Goal: Complete application form

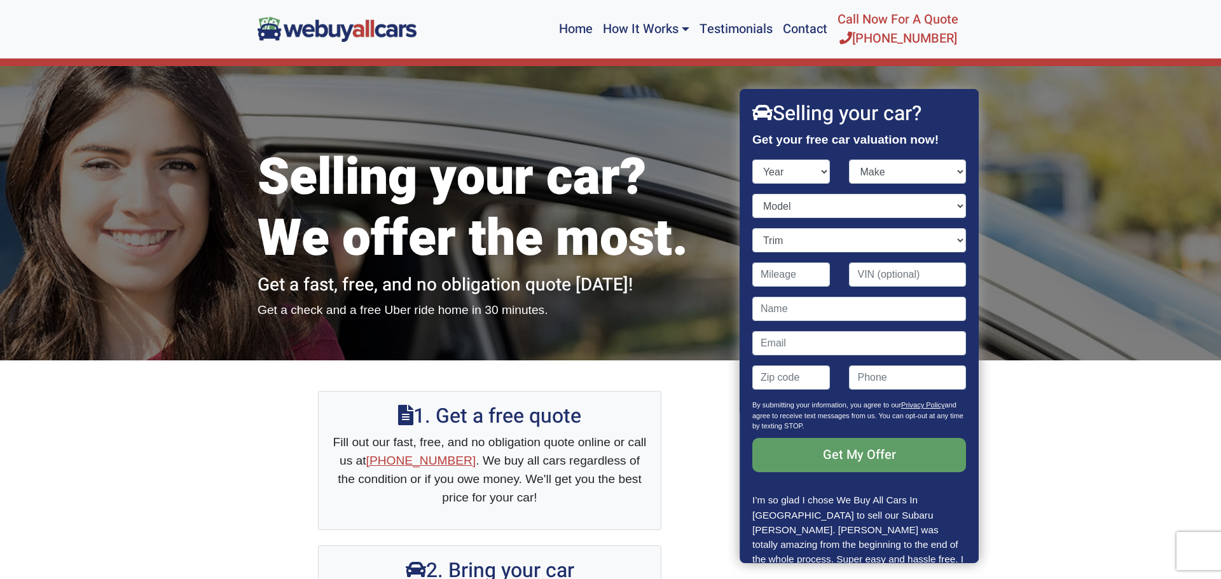
select select "2002"
click at [752, 160] on select "Year [DATE] 2025 2024 2023 2022 2021 2020 2019 2018 2017 2016 2015 2014 2013 20…" at bounding box center [791, 172] width 78 height 24
click at [936, 175] on select "Make Acura Aston [PERSON_NAME] Audi Bentley BMW Buick Cadillac Chevrolet Chrysl…" at bounding box center [907, 172] width 117 height 24
select select "Chrysler"
click at [849, 160] on select "Make Acura Aston [PERSON_NAME] Audi Bentley BMW Buick Cadillac Chevrolet Chrysl…" at bounding box center [907, 172] width 117 height 24
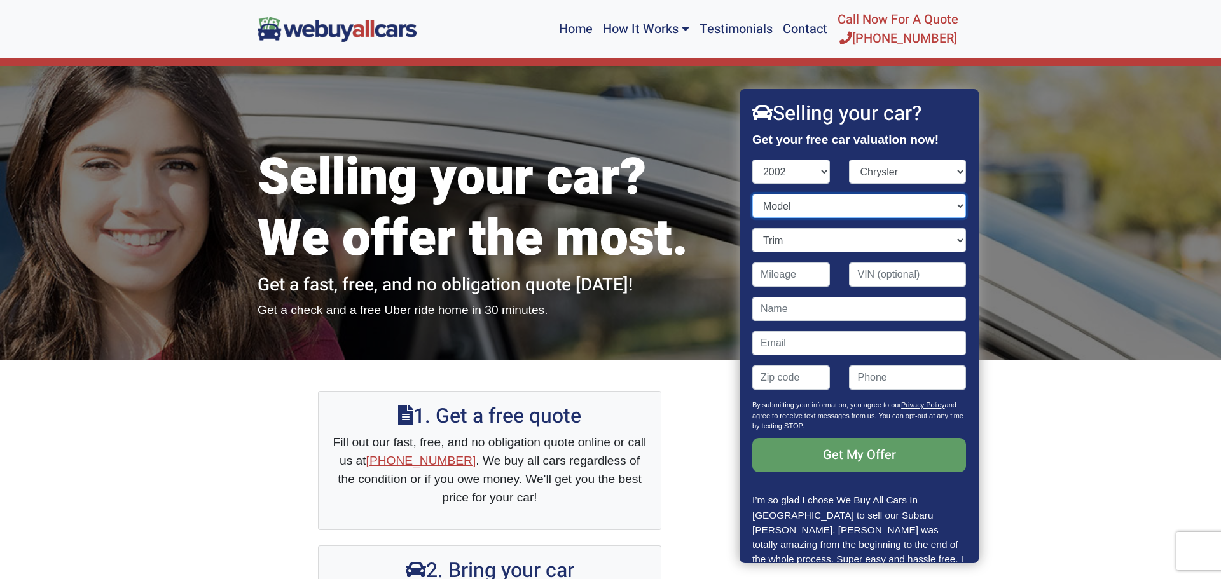
click at [947, 212] on select "Model 300M Concorde Prowler PT Cruiser Sebring Town and Country Voyager" at bounding box center [859, 206] width 214 height 24
select select "PT Cruiser"
click at [752, 194] on select "Model 300M Concorde Prowler PT Cruiser Sebring Town and Country Voyager" at bounding box center [859, 206] width 214 height 24
click at [952, 172] on select "Make Acura Aston [PERSON_NAME] Audi Bentley BMW Buick Cadillac Chevrolet Chrysl…" at bounding box center [907, 172] width 117 height 24
select select "Chevrolet"
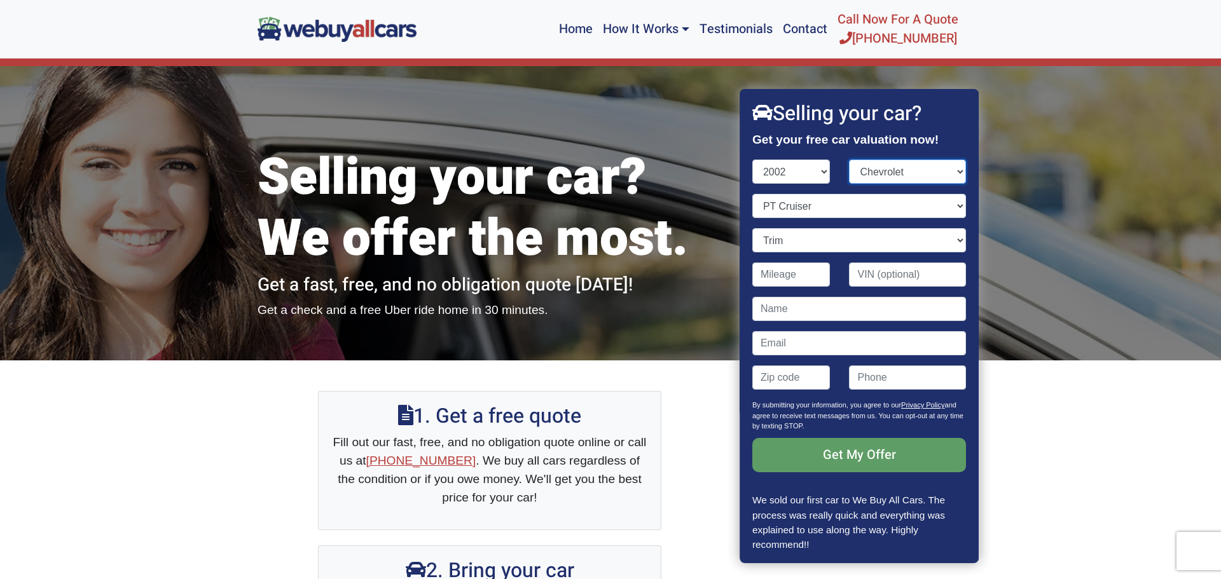
click at [849, 160] on select "Make Acura Aston [PERSON_NAME] Audi Bentley BMW Buick Cadillac Chevrolet Chrysl…" at bounding box center [907, 172] width 117 height 24
click at [935, 211] on select "Model Astro Astro Cargo Avalanche Blazer Camaro Cavalier Corvette Express Expre…" at bounding box center [859, 206] width 214 height 24
select select "Avalanche"
click at [752, 194] on select "Model Astro Astro Cargo Avalanche Blazer Camaro Cavalier Corvette Express Expre…" at bounding box center [859, 206] width 214 height 24
click at [947, 240] on select "Trim 1500 4dr Crew Cab 2WD (5.3L 8cyl) 1500 4dr Crew Cab 4WD (5.3L 8cyl) 2500 4…" at bounding box center [859, 240] width 214 height 24
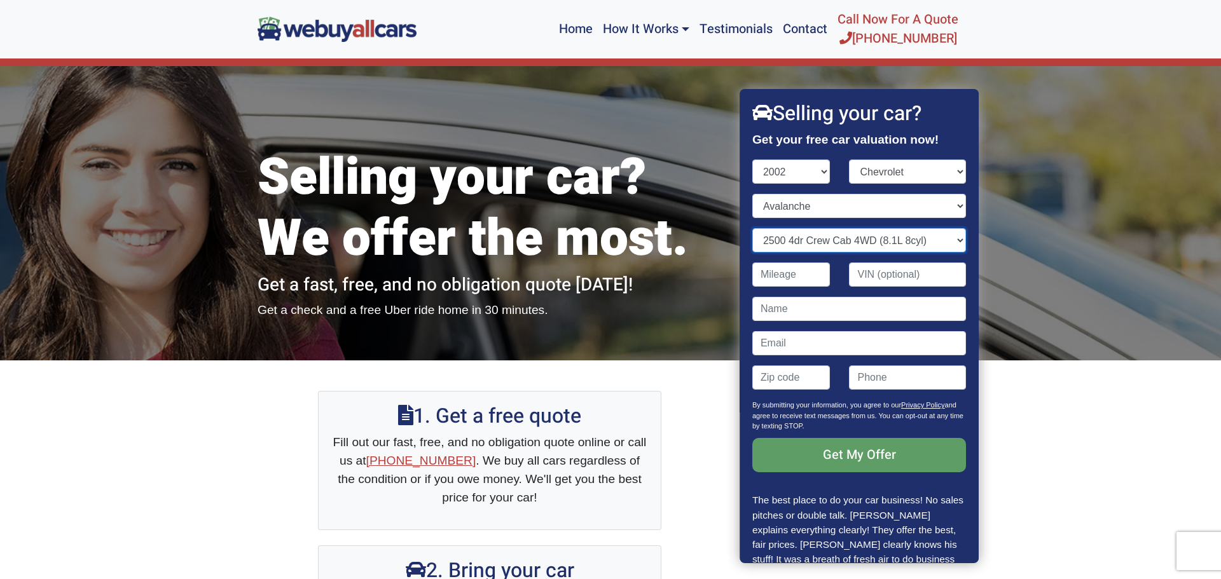
click at [752, 228] on select "Trim 1500 4dr Crew Cab 2WD (5.3L 8cyl) 1500 4dr Crew Cab 4WD (5.3L 8cyl) 2500 4…" at bounding box center [859, 240] width 214 height 24
click at [961, 242] on select "Trim 1500 4dr Crew Cab 2WD (5.3L 8cyl) 1500 4dr Crew Cab 4WD (5.3L 8cyl) 2500 4…" at bounding box center [859, 240] width 214 height 24
select select "1500 4dr Crew Cab 4WD (5.3L 8cyl)"
click at [752, 228] on select "Trim 1500 4dr Crew Cab 2WD (5.3L 8cyl) 1500 4dr Crew Cab 4WD (5.3L 8cyl) 2500 4…" at bounding box center [859, 240] width 214 height 24
click at [783, 273] on input "Contact form" at bounding box center [791, 275] width 78 height 24
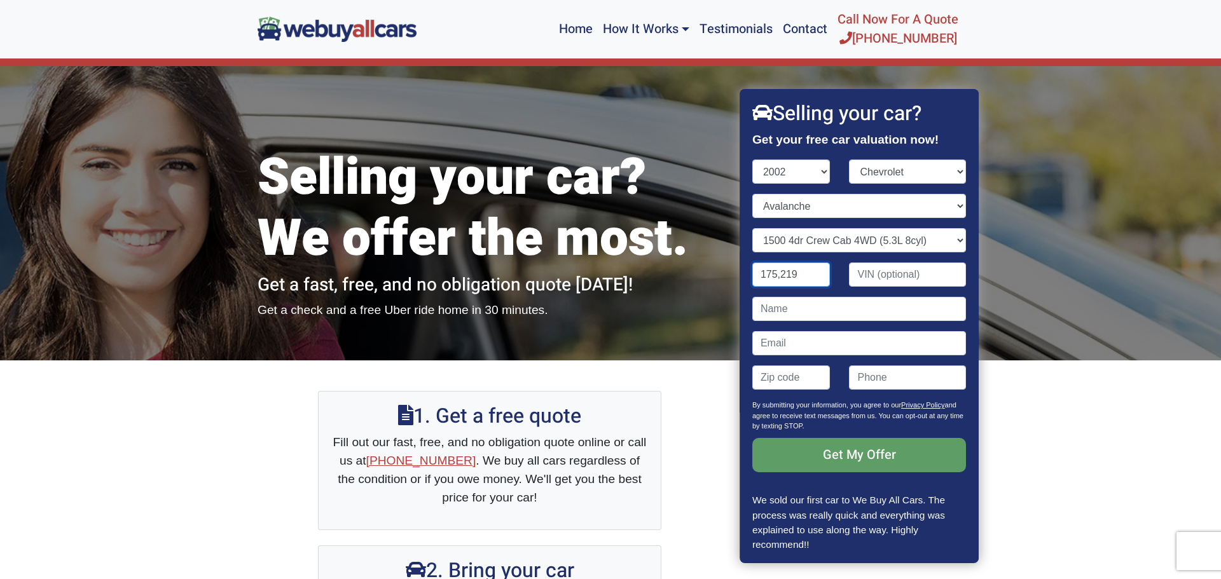
type input "175,219"
click at [891, 280] on input "Contact form" at bounding box center [907, 275] width 117 height 24
click at [907, 268] on input "Contact form" at bounding box center [907, 275] width 117 height 24
type input "3GN"
click at [900, 247] on select "Trim 1500 4dr Crew Cab 2WD (5.3L 8cyl) 1500 4dr Crew Cab 4WD (5.3L 8cyl) 2500 4…" at bounding box center [859, 240] width 214 height 24
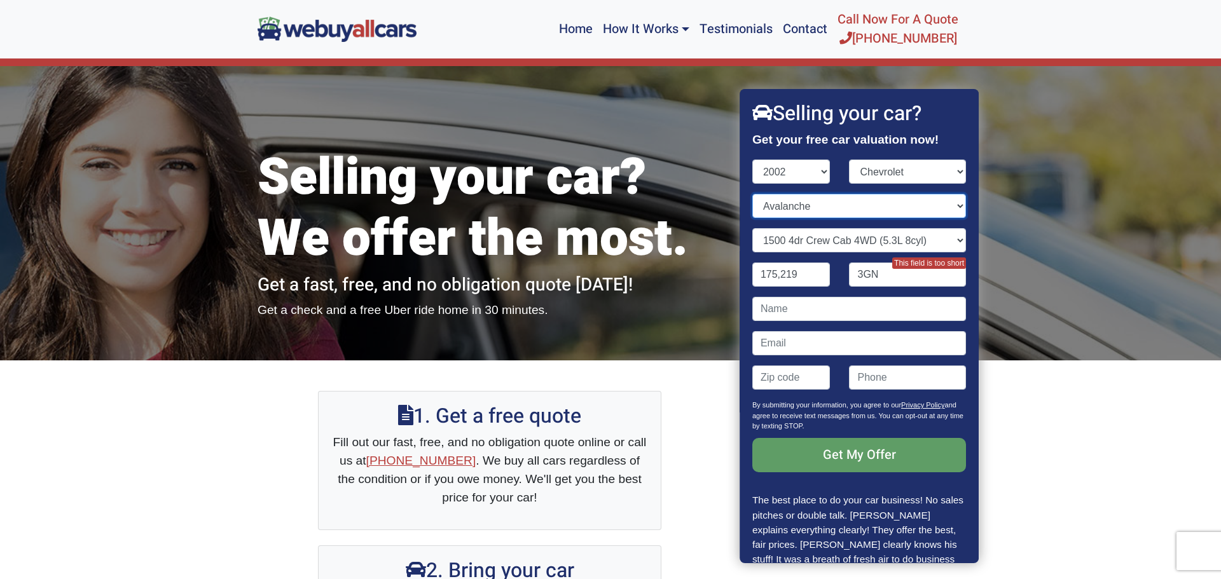
click at [917, 210] on select "Model Astro Astro Cargo Avalanche Blazer Camaro Cavalier Corvette Express Expre…" at bounding box center [859, 206] width 214 height 24
click at [752, 194] on select "Model Astro Astro Cargo Avalanche Blazer Camaro Cavalier Corvette Express Expre…" at bounding box center [859, 206] width 214 height 24
click at [939, 212] on select "Model Astro Astro Cargo Avalanche Blazer Camaro Cavalier Corvette Express Expre…" at bounding box center [859, 206] width 214 height 24
select select "Avalanche"
click at [752, 194] on select "Model Astro Astro Cargo Avalanche Blazer Camaro Cavalier Corvette Express Expre…" at bounding box center [859, 206] width 214 height 24
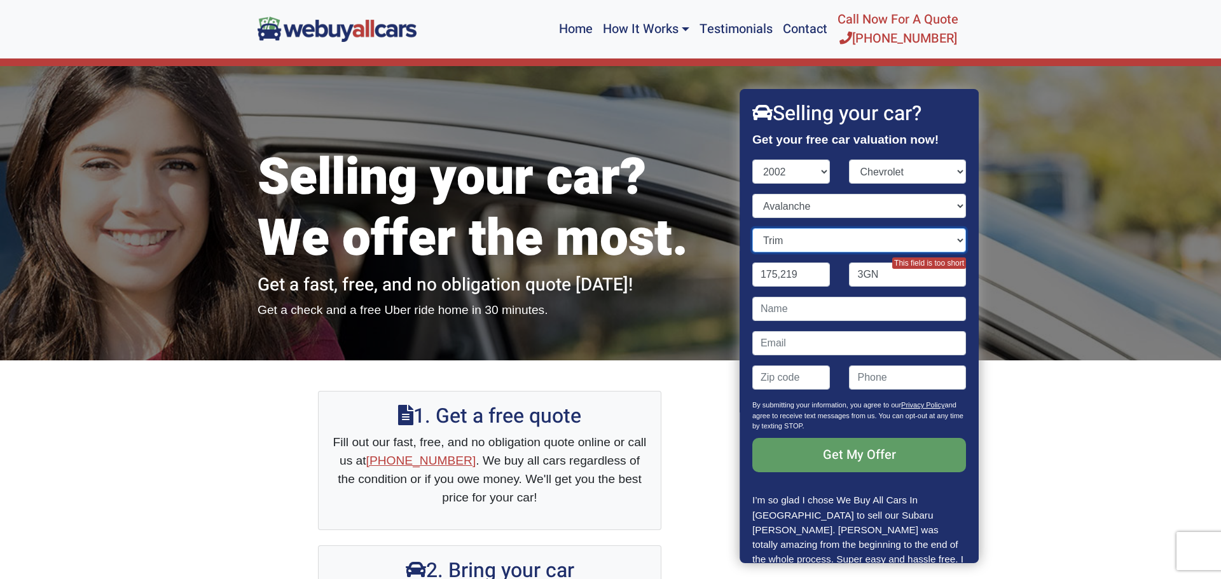
click at [943, 250] on select "Trim 1500 4dr Crew Cab 2WD (5.3L 8cyl) 1500 4dr Crew Cab 4WD (5.3L 8cyl) 2500 4…" at bounding box center [859, 240] width 214 height 24
select select "1500 4dr Crew Cab 4WD (5.3L 8cyl)"
click at [752, 228] on select "Trim 1500 4dr Crew Cab 2WD (5.3L 8cyl) 1500 4dr Crew Cab 4WD (5.3L 8cyl) 2500 4…" at bounding box center [859, 240] width 214 height 24
click at [943, 279] on input "3GN" at bounding box center [907, 275] width 117 height 24
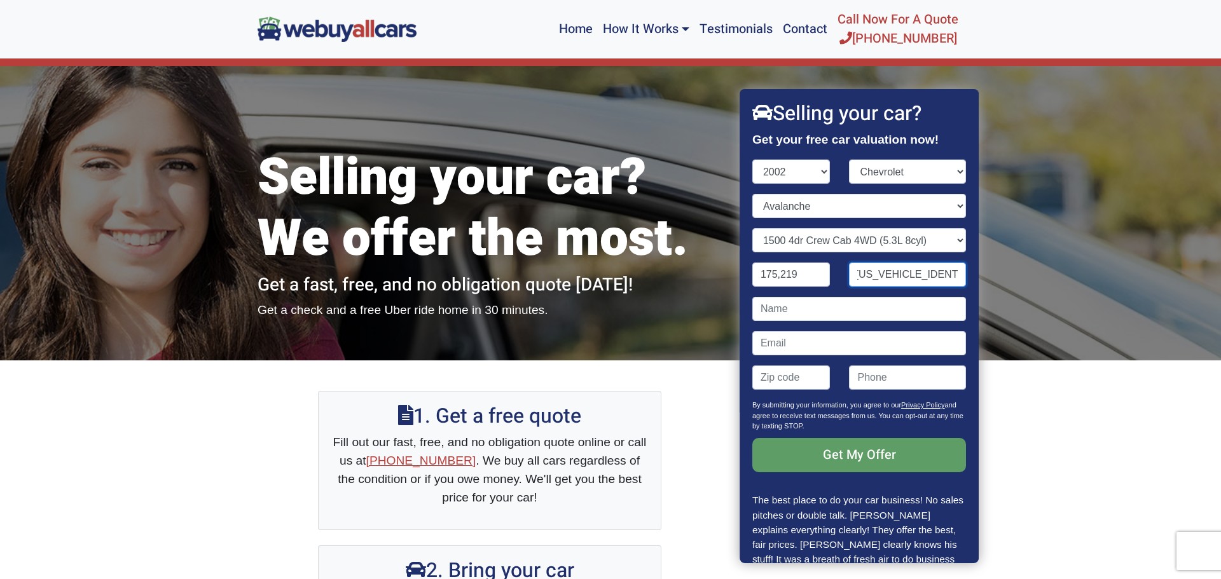
type input "[US_VEHICLE_IDENTIFICATION_NUMBER]"
click at [921, 308] on input "Contact form" at bounding box center [859, 309] width 214 height 24
type input "[PERSON_NAME]"
type input "[EMAIL_ADDRESS][DOMAIN_NAME]"
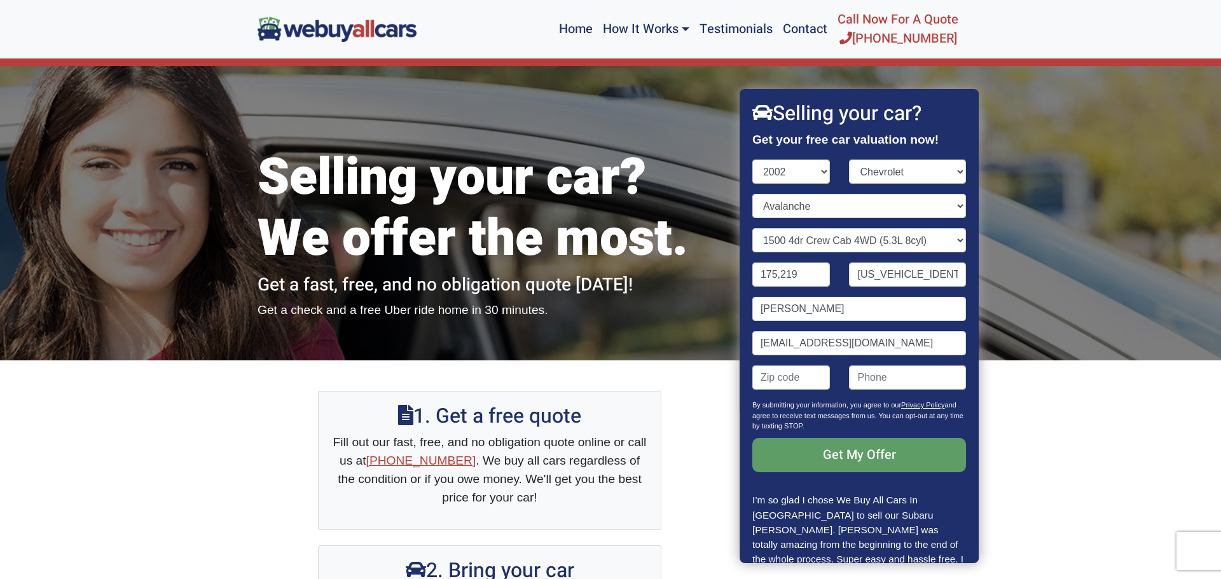
type input "08094"
click at [923, 346] on input "[EMAIL_ADDRESS][DOMAIN_NAME]" at bounding box center [859, 343] width 214 height 24
type input "m"
type input "[EMAIL_ADDRESS][DOMAIN_NAME]"
click at [933, 383] on input "Contact form" at bounding box center [907, 378] width 117 height 24
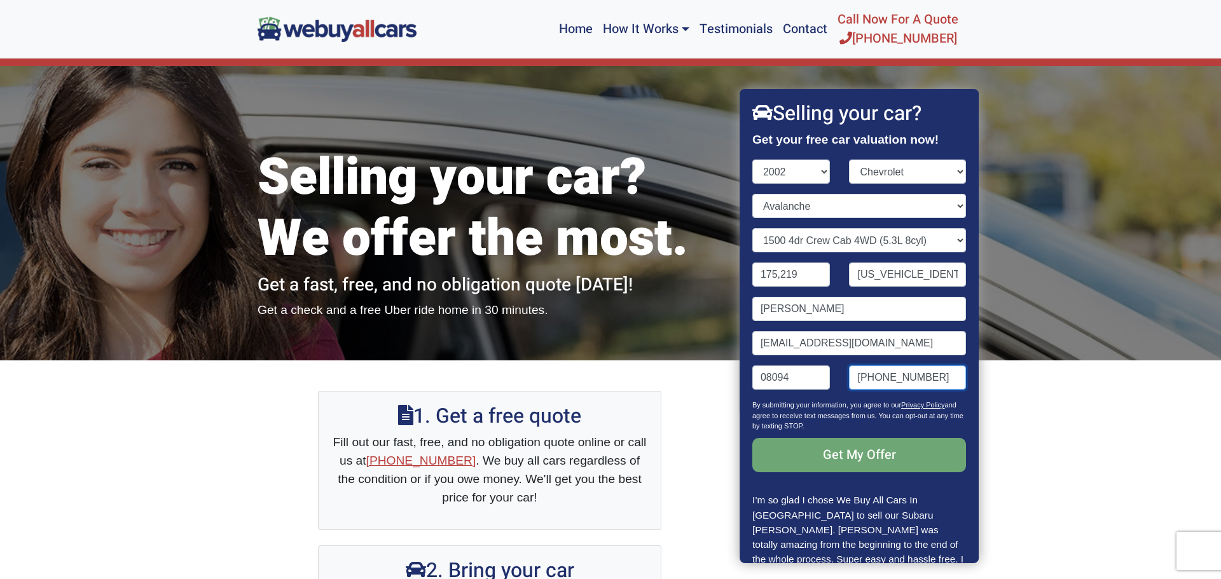
type input "[PHONE_NUMBER]"
click at [900, 455] on input "Get My Offer" at bounding box center [859, 455] width 214 height 34
